Goal: Find specific page/section: Find specific page/section

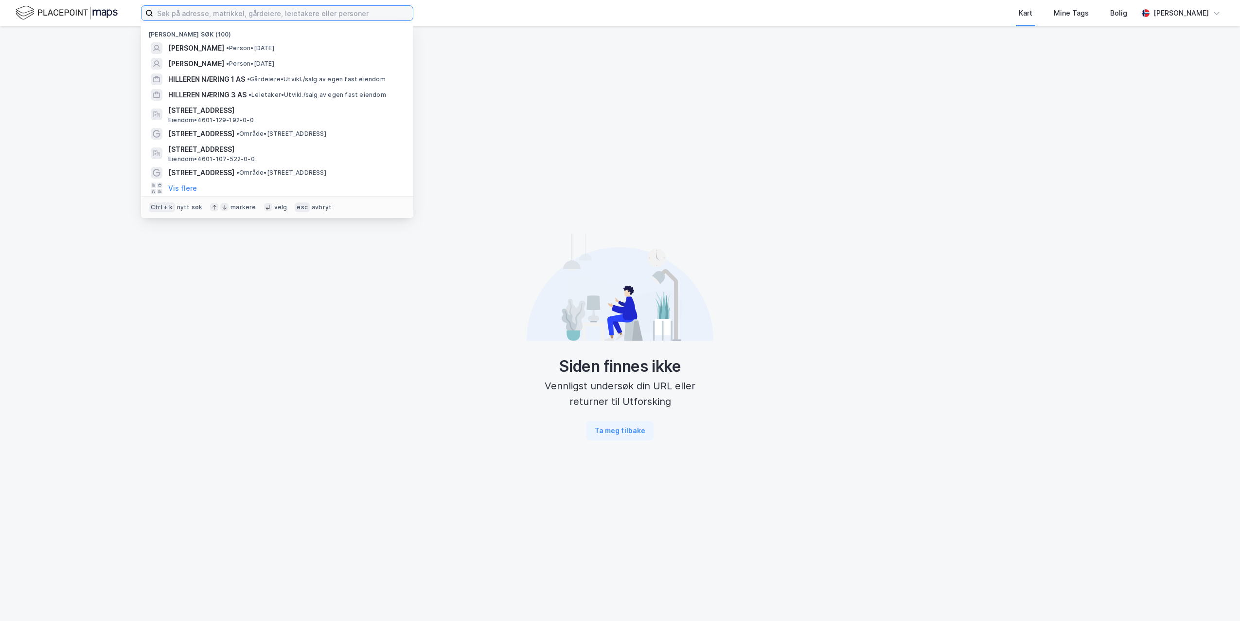
click at [286, 17] on input at bounding box center [283, 13] width 260 height 15
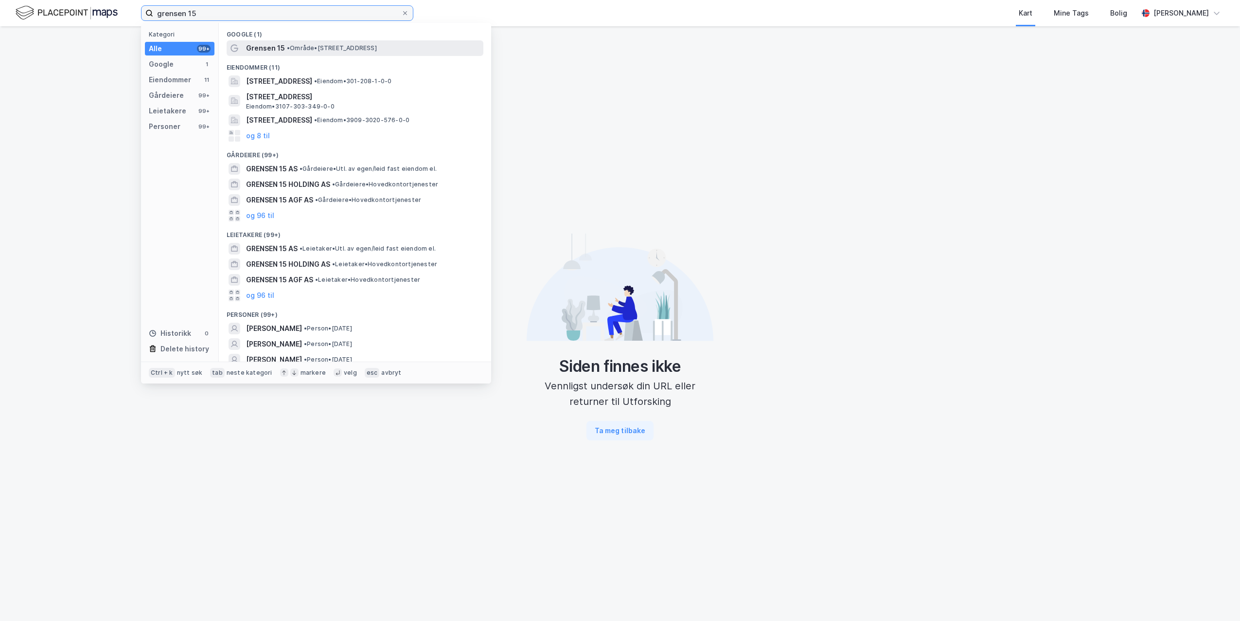
type input "grensen 15"
click at [272, 48] on span "Grensen 15" at bounding box center [265, 48] width 39 height 12
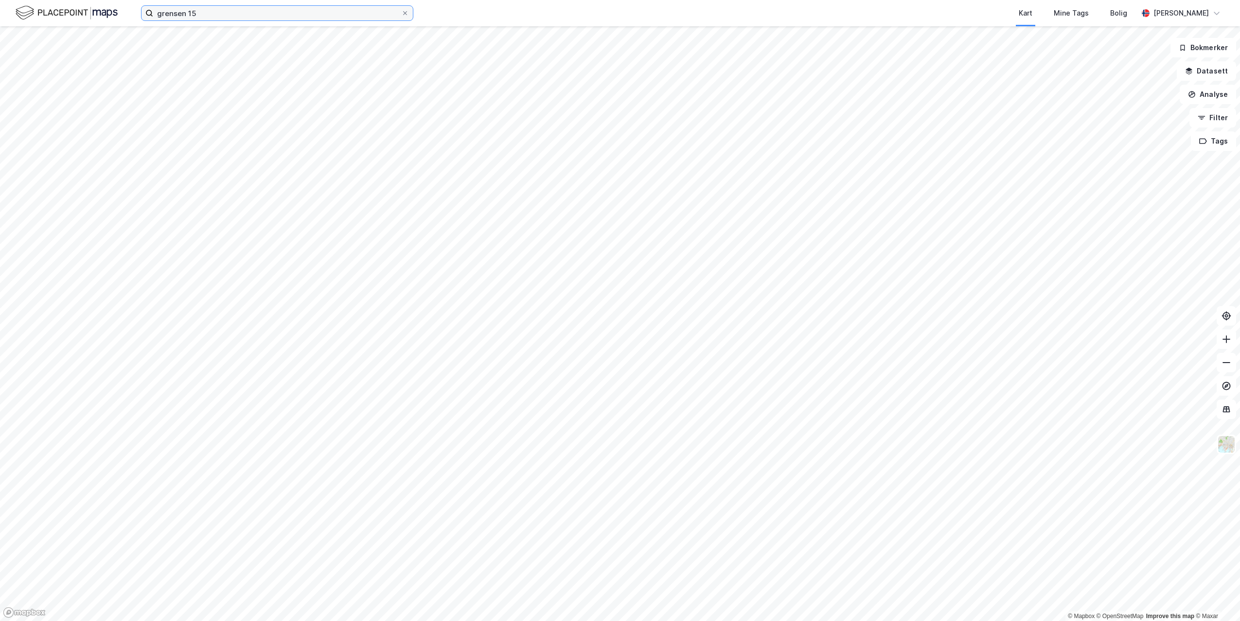
click at [203, 14] on input "grensen 15" at bounding box center [277, 13] width 248 height 15
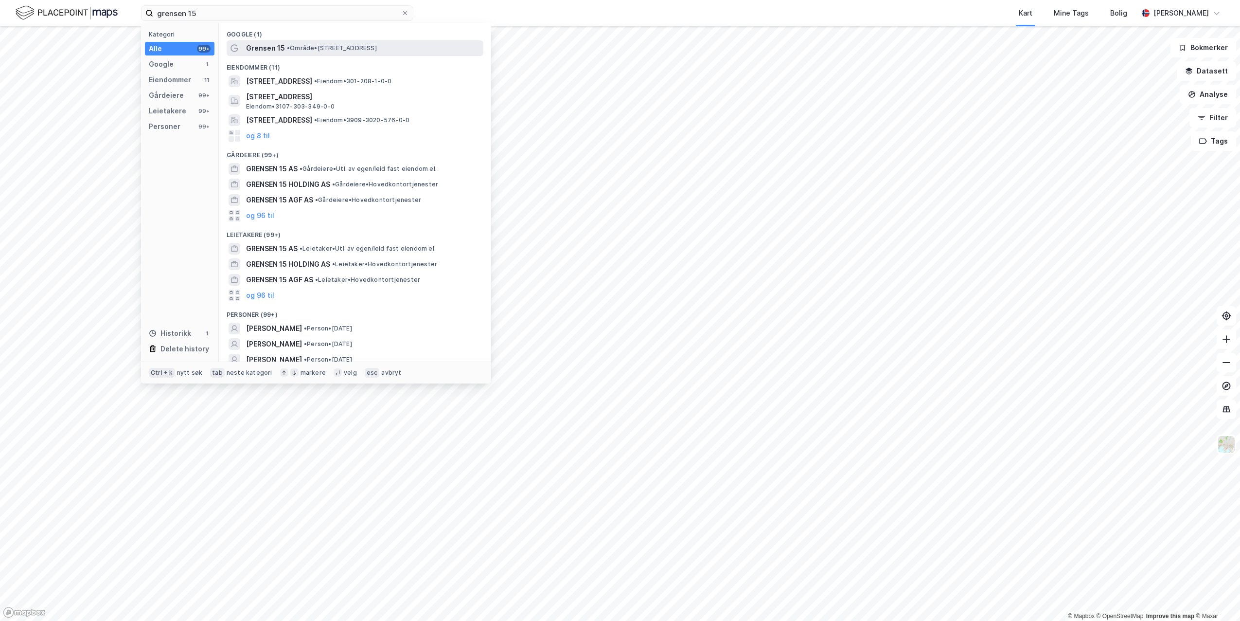
click at [257, 52] on span "Grensen 15" at bounding box center [265, 48] width 39 height 12
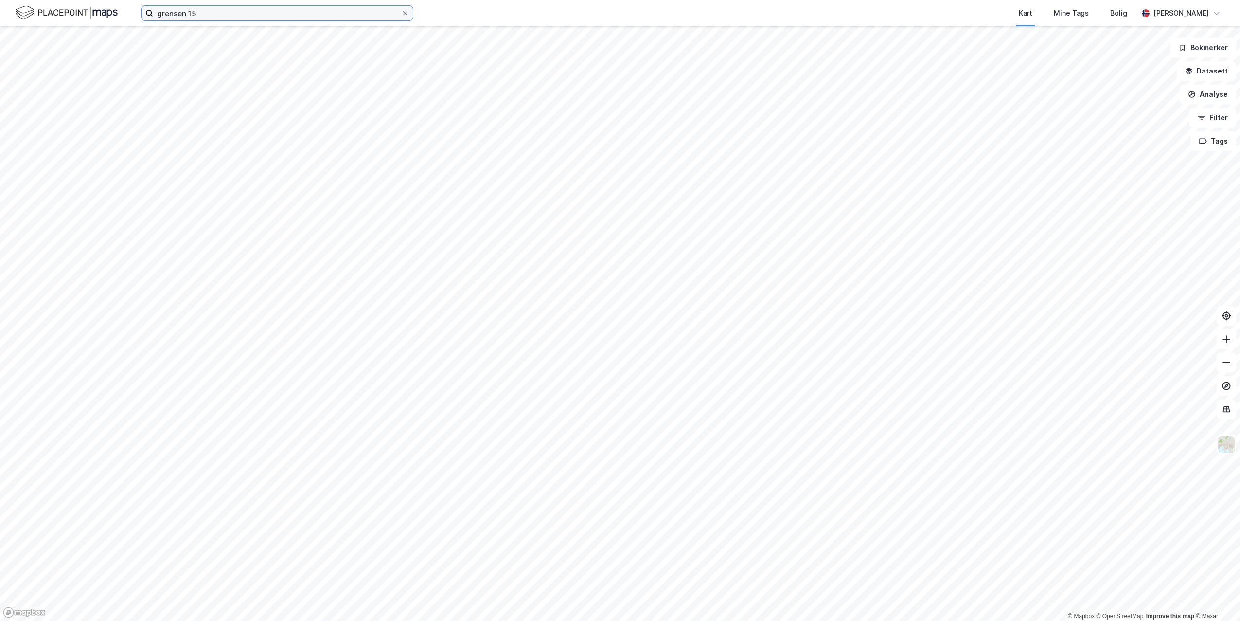
click at [220, 18] on input "grensen 15" at bounding box center [277, 13] width 248 height 15
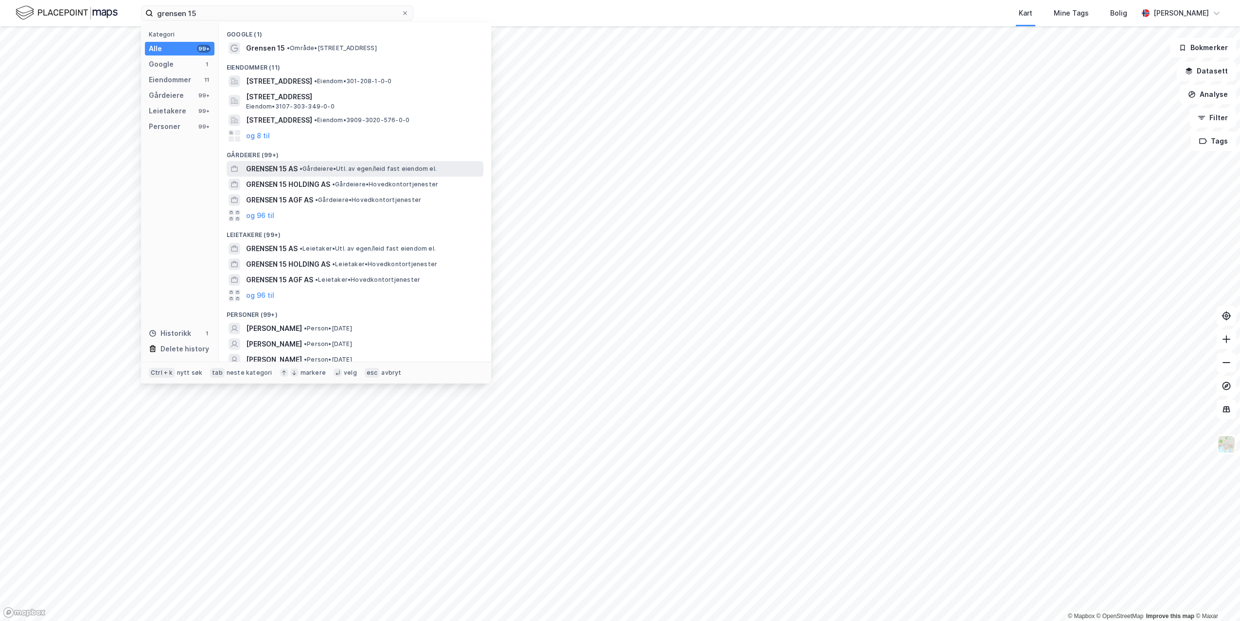
click at [290, 173] on span "GRENSEN 15 AS" at bounding box center [272, 169] width 52 height 12
